Goal: Transaction & Acquisition: Subscribe to service/newsletter

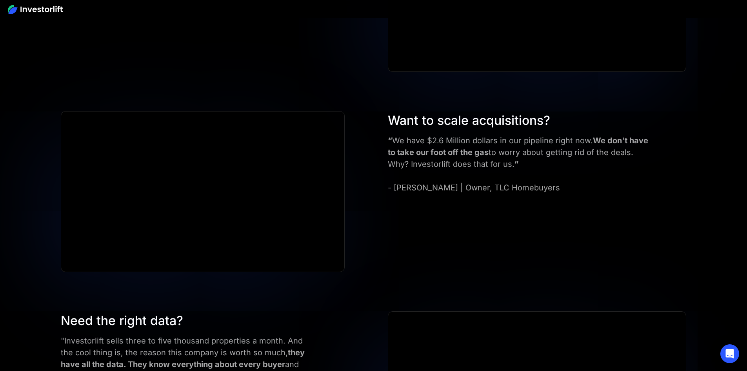
scroll to position [3268, 0]
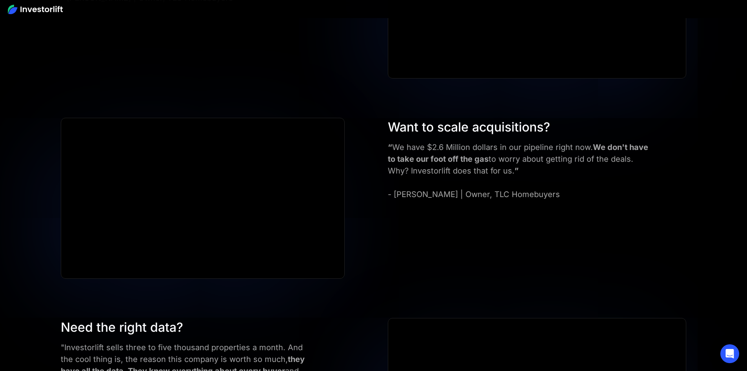
drag, startPoint x: 127, startPoint y: 214, endPoint x: 161, endPoint y: 214, distance: 34.1
drag, startPoint x: 267, startPoint y: 180, endPoint x: 287, endPoint y: 180, distance: 20.0
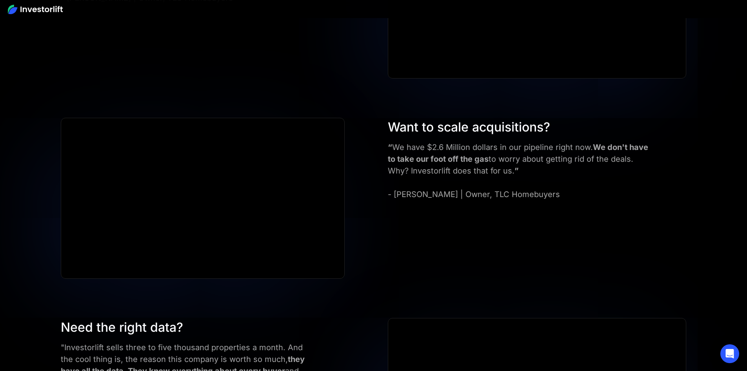
drag, startPoint x: 263, startPoint y: 47, endPoint x: 476, endPoint y: 52, distance: 212.2
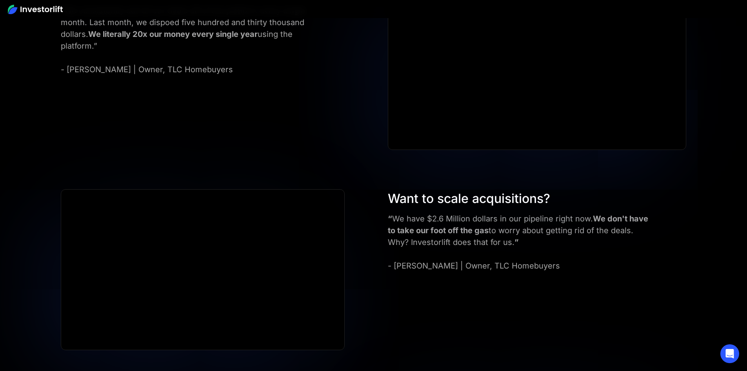
scroll to position [3172, 0]
